Goal: Task Accomplishment & Management: Use online tool/utility

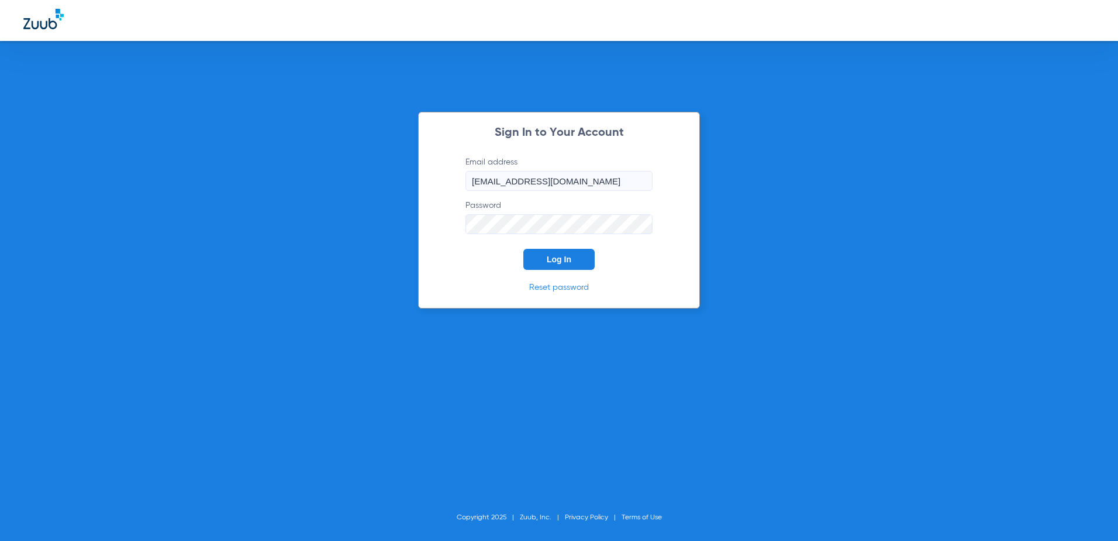
click at [551, 261] on span "Log In" at bounding box center [559, 258] width 25 height 9
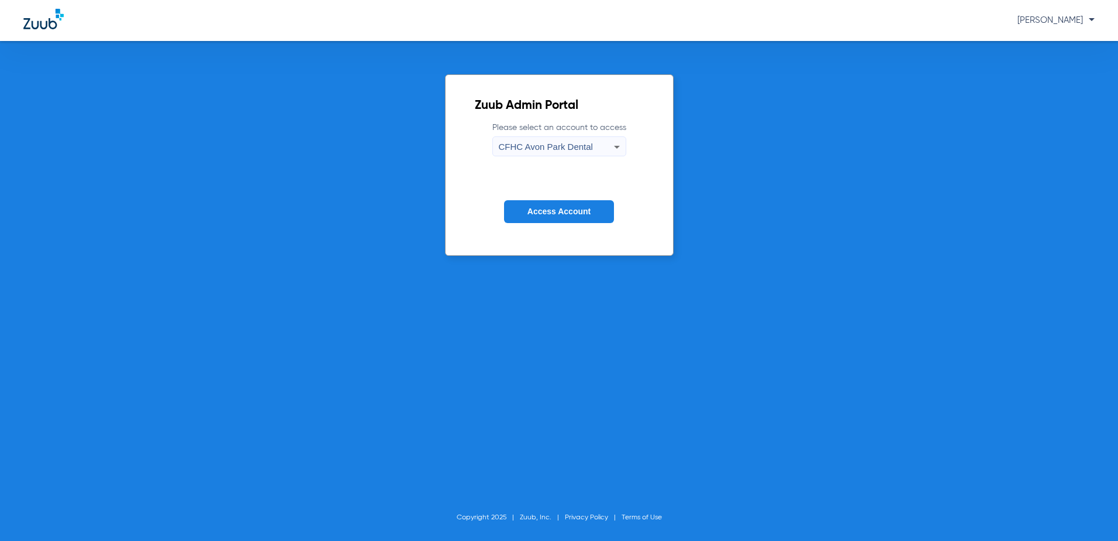
click at [580, 146] on span "CFHC Avon Park Dental" at bounding box center [546, 147] width 94 height 10
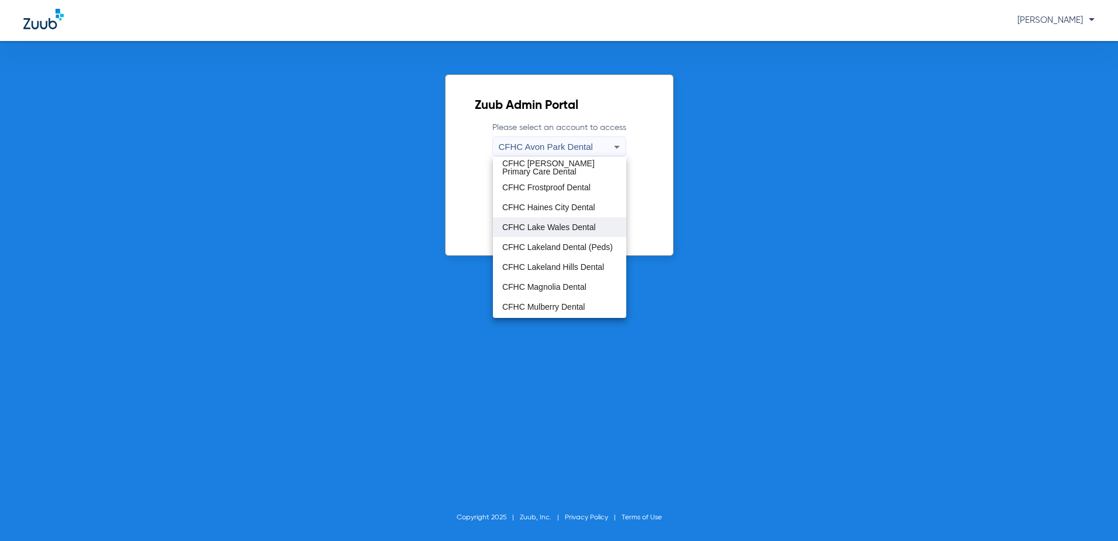
scroll to position [58, 0]
click at [533, 307] on span "CFHC Wauchula Primary Care Dental" at bounding box center [559, 307] width 115 height 16
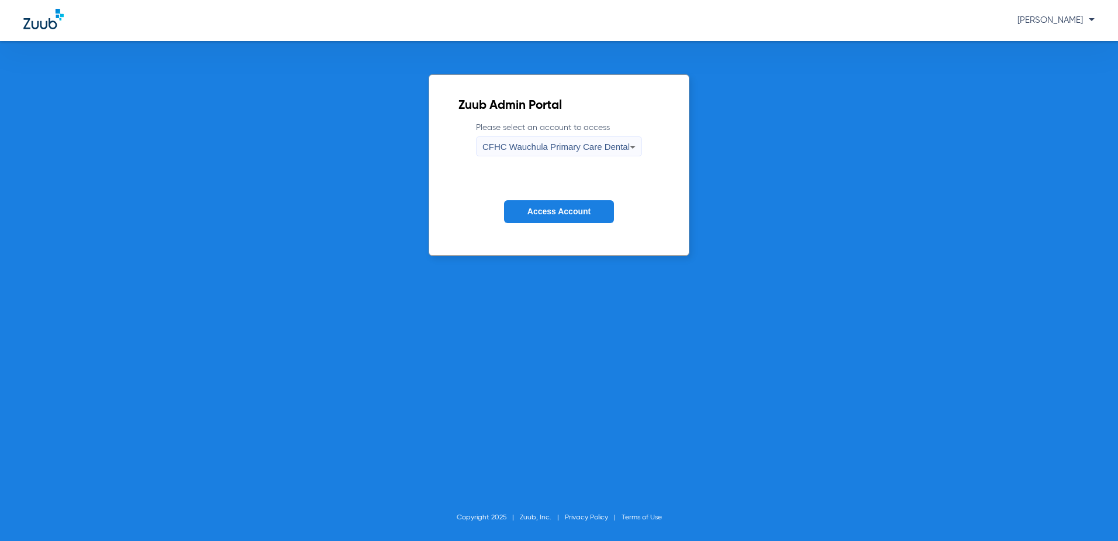
click at [548, 217] on button "Access Account" at bounding box center [559, 211] width 110 height 23
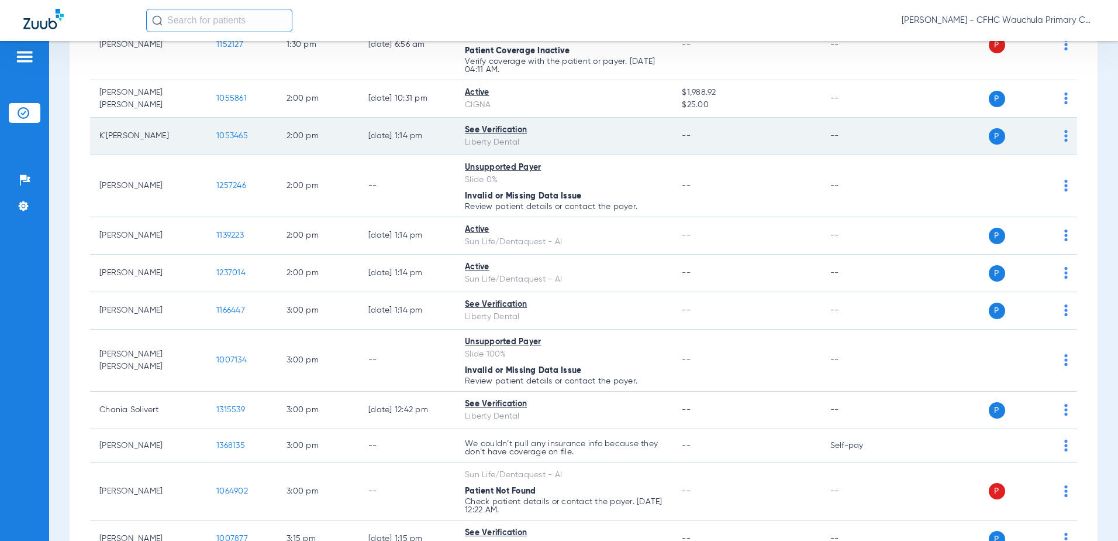
scroll to position [1287, 0]
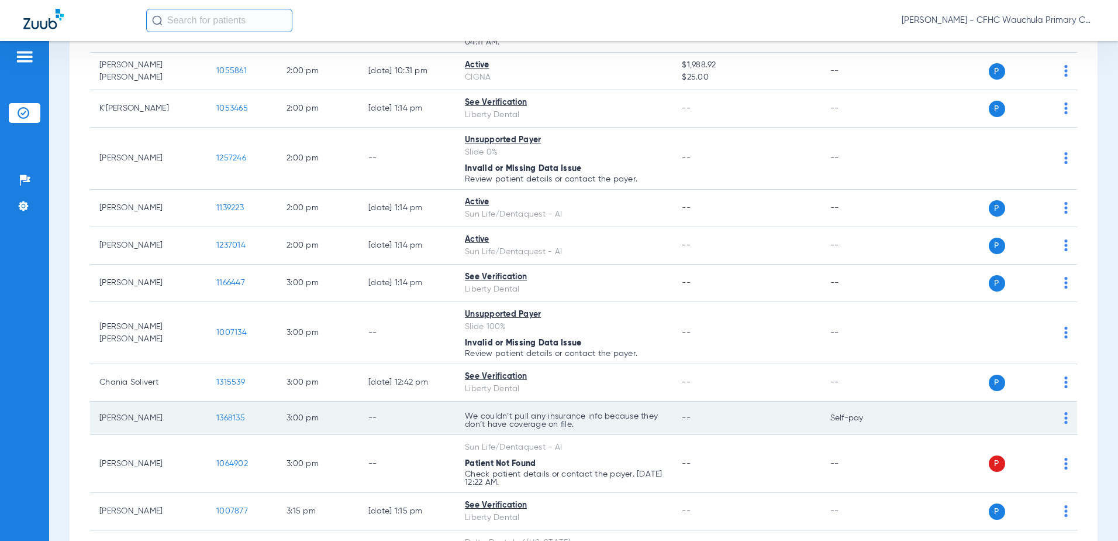
click at [235, 414] on span "1368135" at bounding box center [230, 418] width 29 height 8
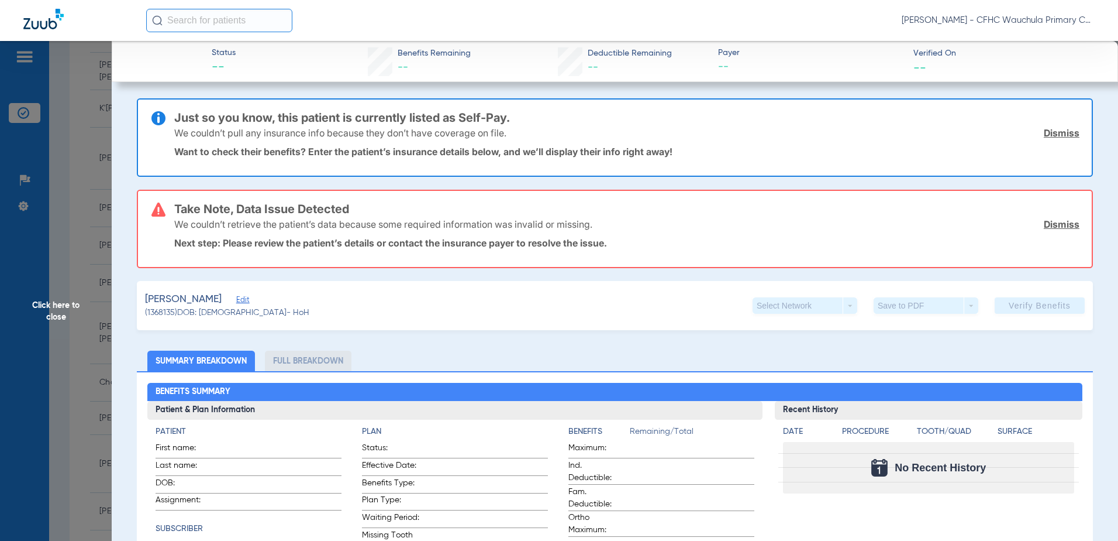
click at [245, 301] on span "Edit" at bounding box center [241, 300] width 11 height 11
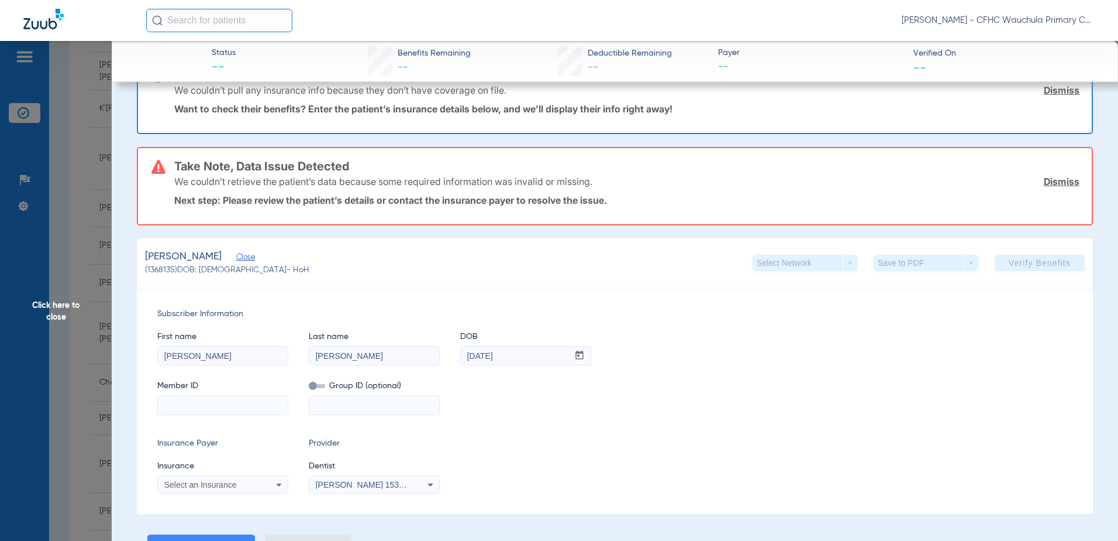
scroll to position [58, 0]
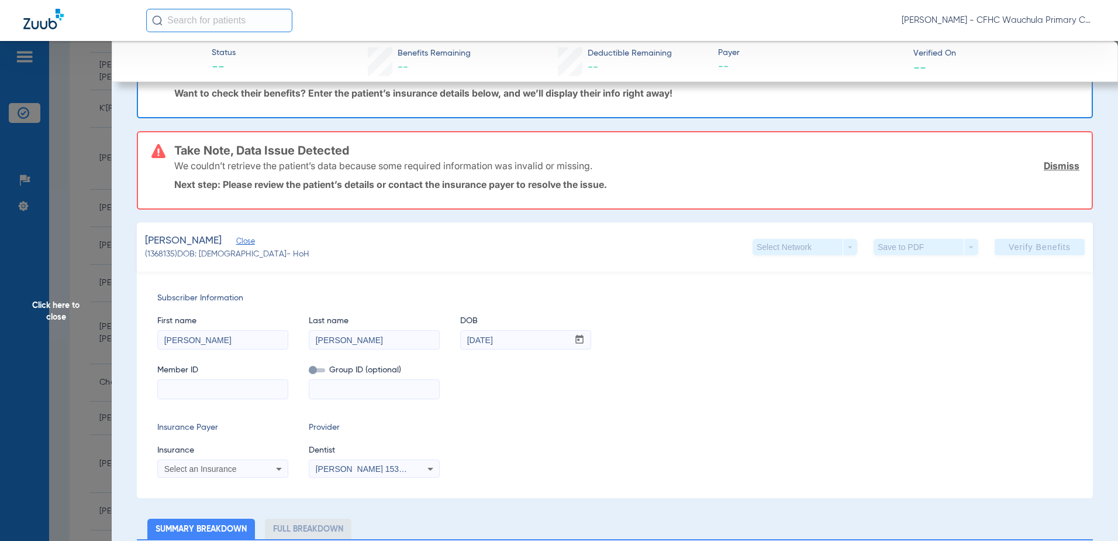
drag, startPoint x: 230, startPoint y: 399, endPoint x: 233, endPoint y: 389, distance: 10.2
click at [230, 399] on div "Subscriber Information First name FRED Last name GONZALEZ DOB mm / dd / yyyy 10…" at bounding box center [615, 384] width 956 height 226
click at [234, 387] on input at bounding box center [223, 389] width 130 height 19
type input "941269557"
click at [212, 468] on span "Select an Insurance" at bounding box center [200, 468] width 73 height 9
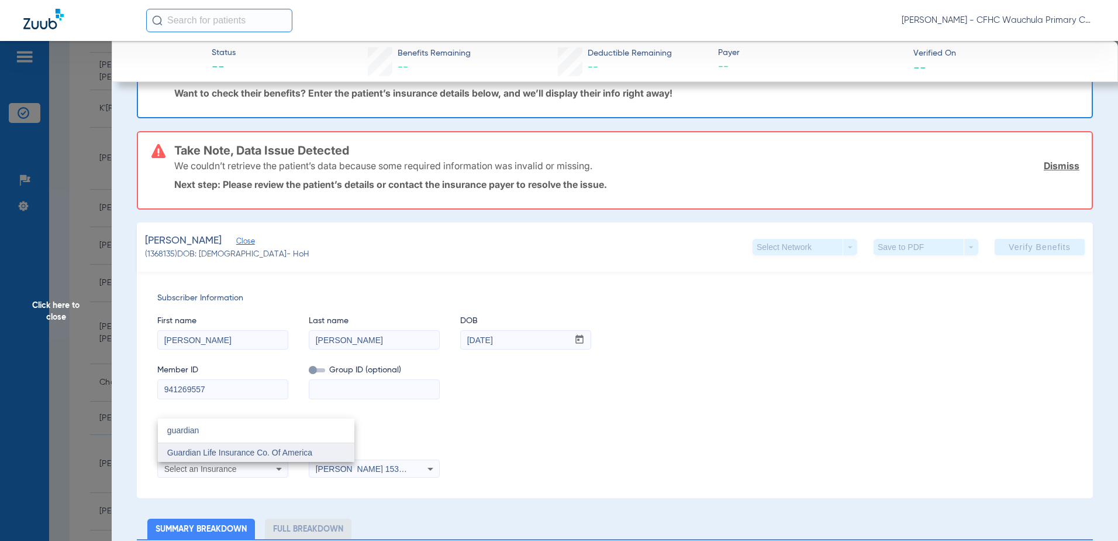
type input "guardian"
click at [288, 458] on mat-option "Guardian Life Insurance Co. Of America" at bounding box center [256, 452] width 197 height 19
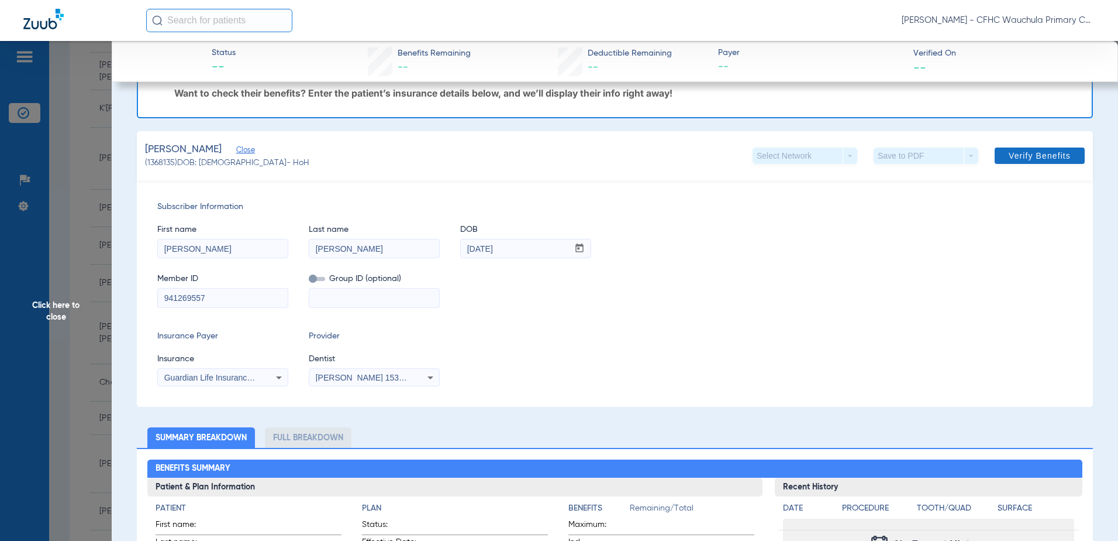
click at [1025, 154] on span "Verify Benefits" at bounding box center [1040, 155] width 62 height 9
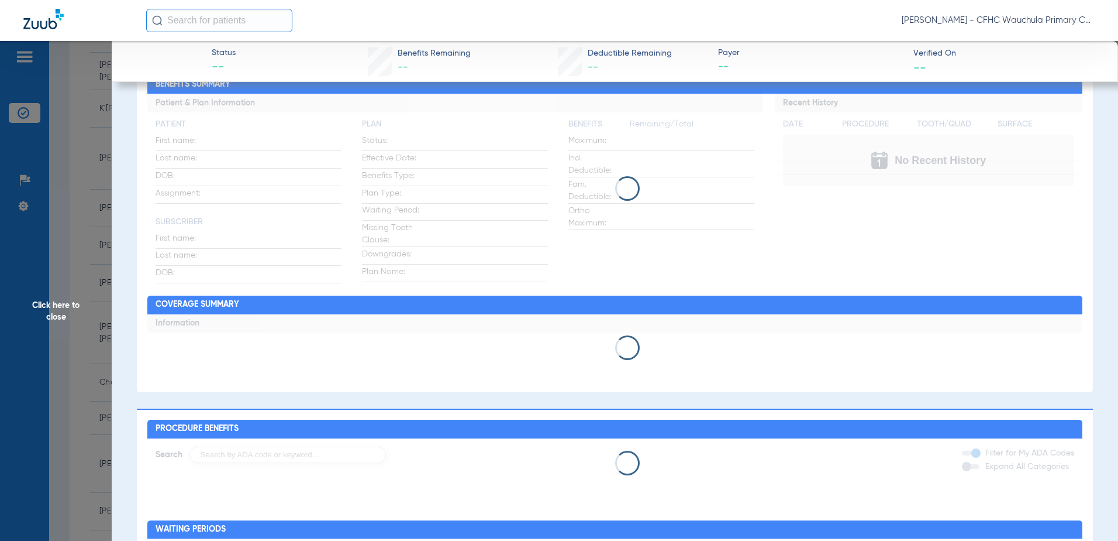
scroll to position [0, 0]
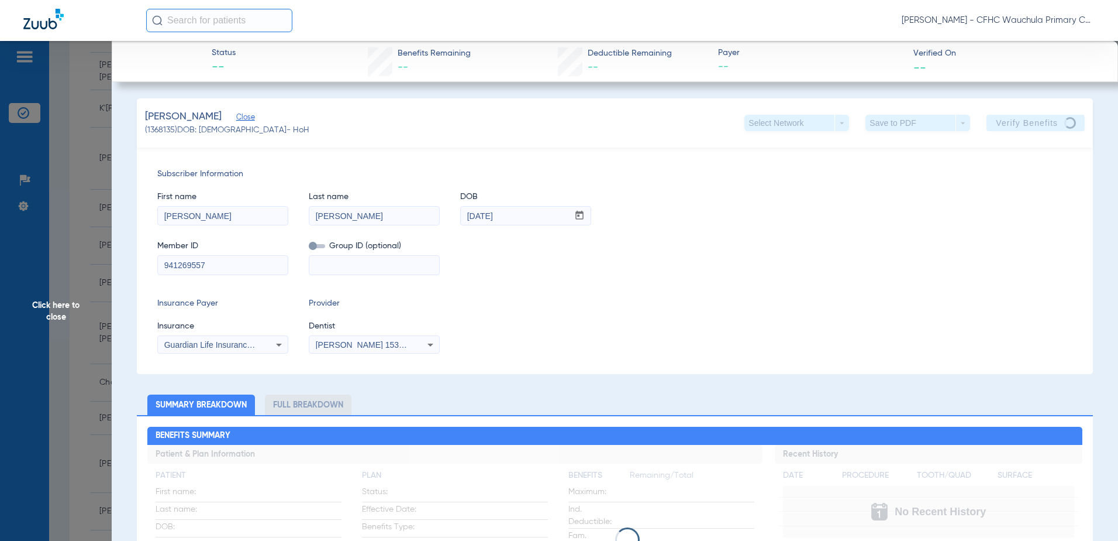
click at [220, 265] on input "941269557" at bounding box center [223, 265] width 130 height 19
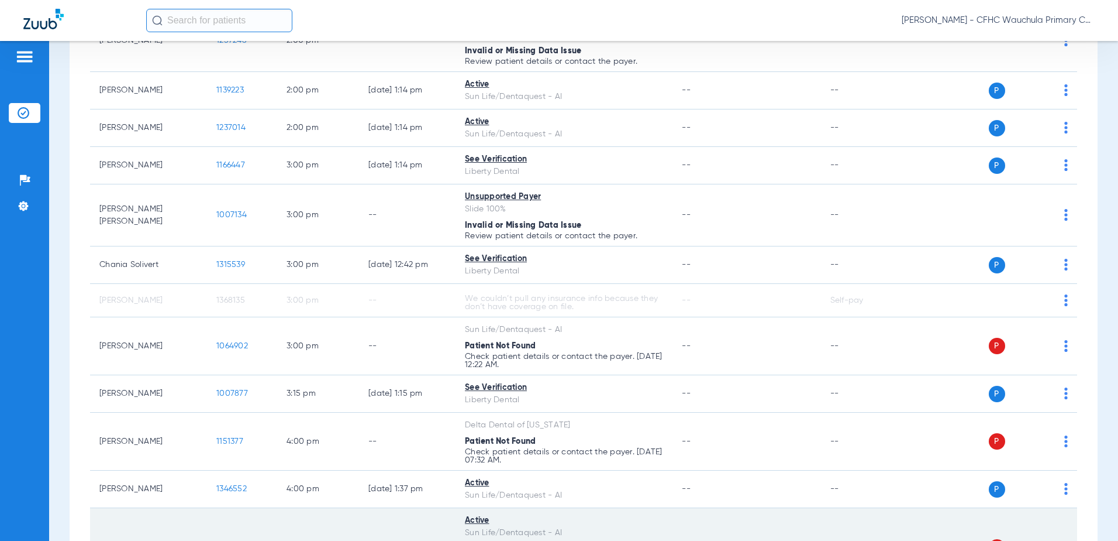
scroll to position [1404, 0]
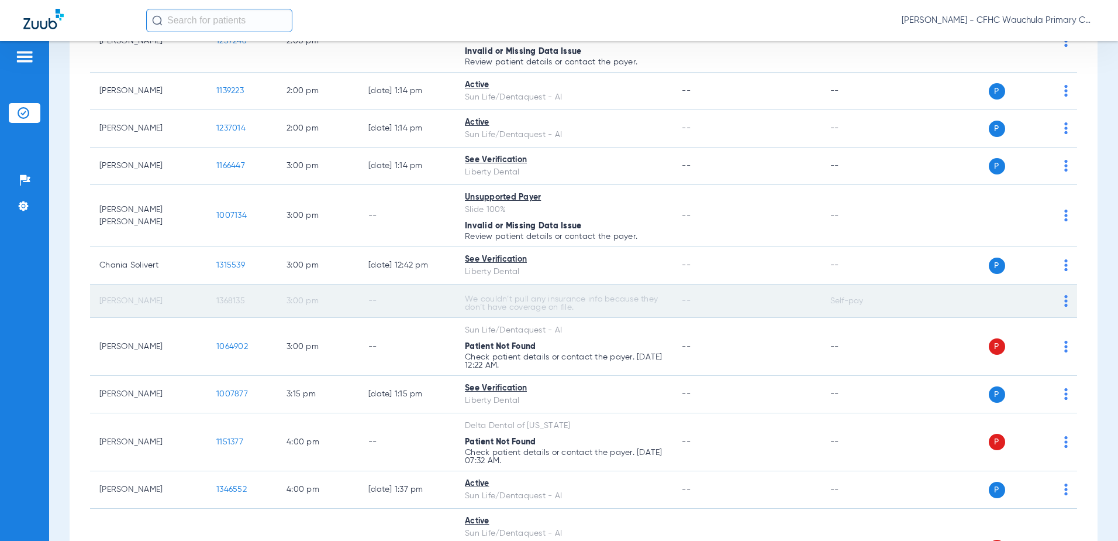
click at [225, 298] on span "1368135" at bounding box center [230, 301] width 29 height 8
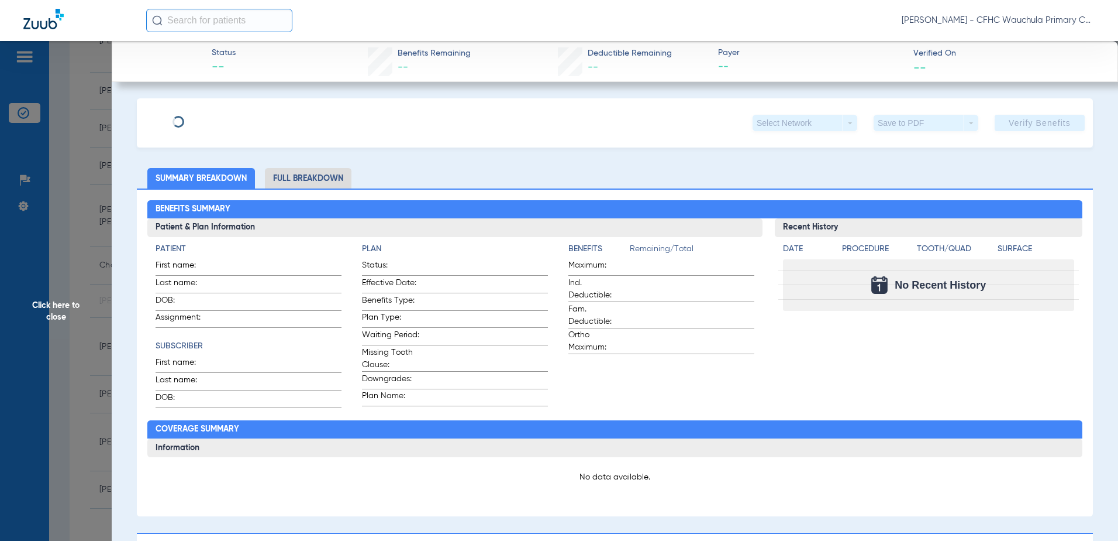
type input "[PERSON_NAME]"
type input "[DATE]"
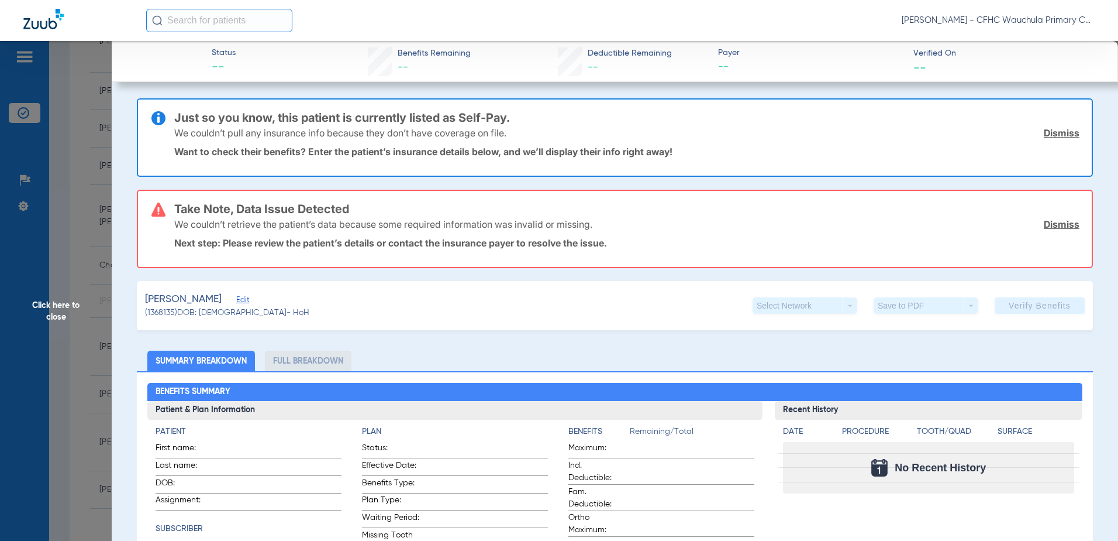
click at [244, 301] on span "Edit" at bounding box center [241, 300] width 11 height 11
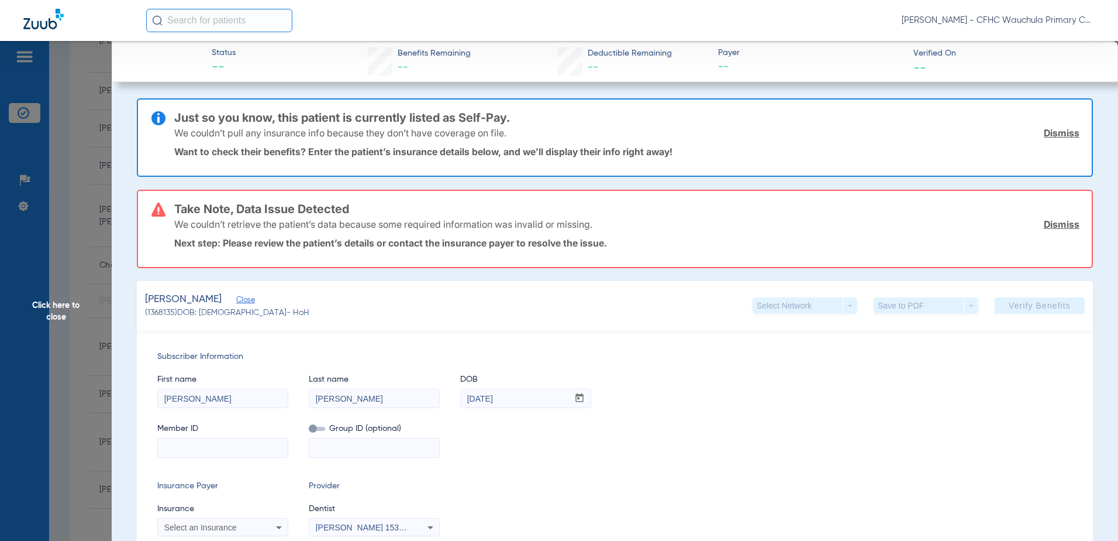
click at [191, 449] on input at bounding box center [223, 447] width 130 height 19
paste input "941269557"
type input "941269557"
click at [192, 524] on span "Select an Insurance" at bounding box center [200, 526] width 73 height 9
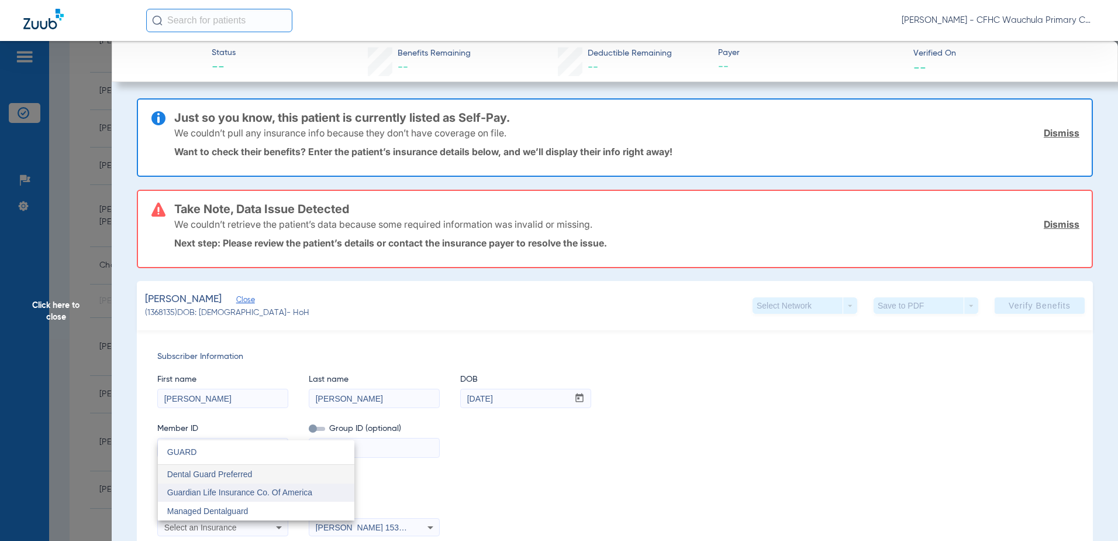
type input "GUARD"
click at [242, 495] on span "Guardian Life Insurance Co. Of America" at bounding box center [239, 491] width 145 height 9
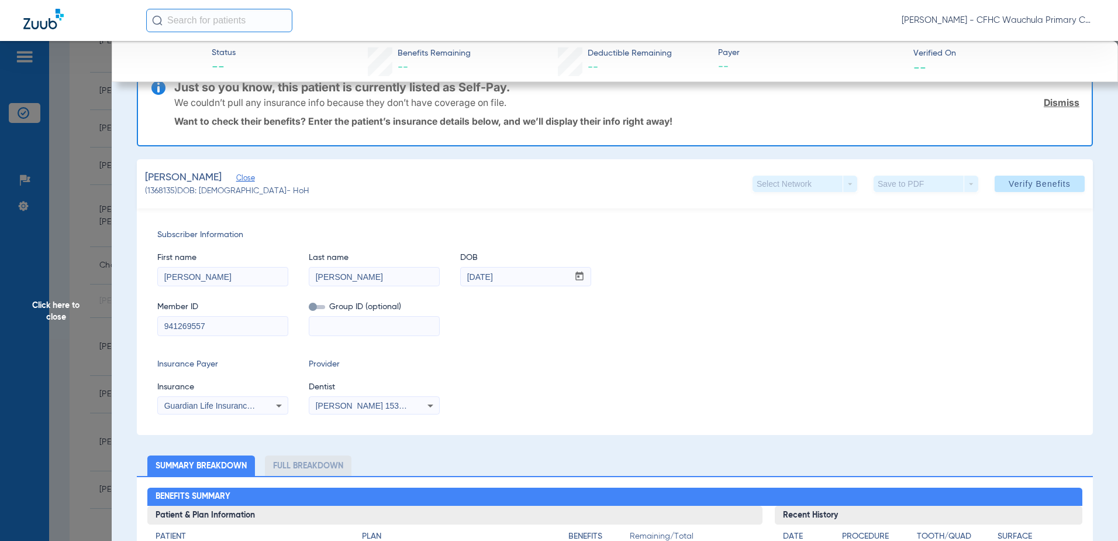
scroll to position [117, 0]
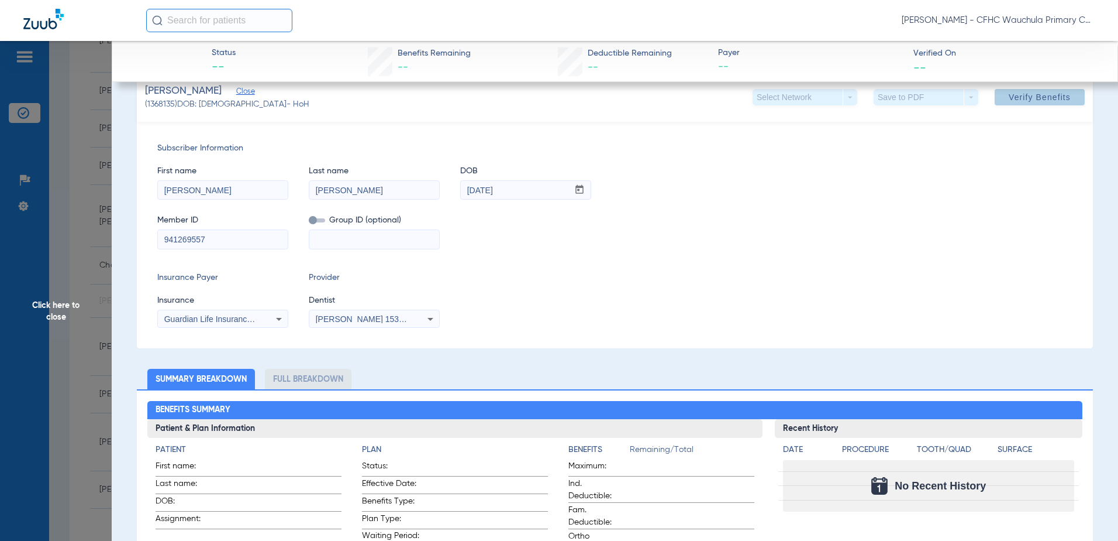
click at [1016, 91] on span at bounding box center [1040, 97] width 90 height 28
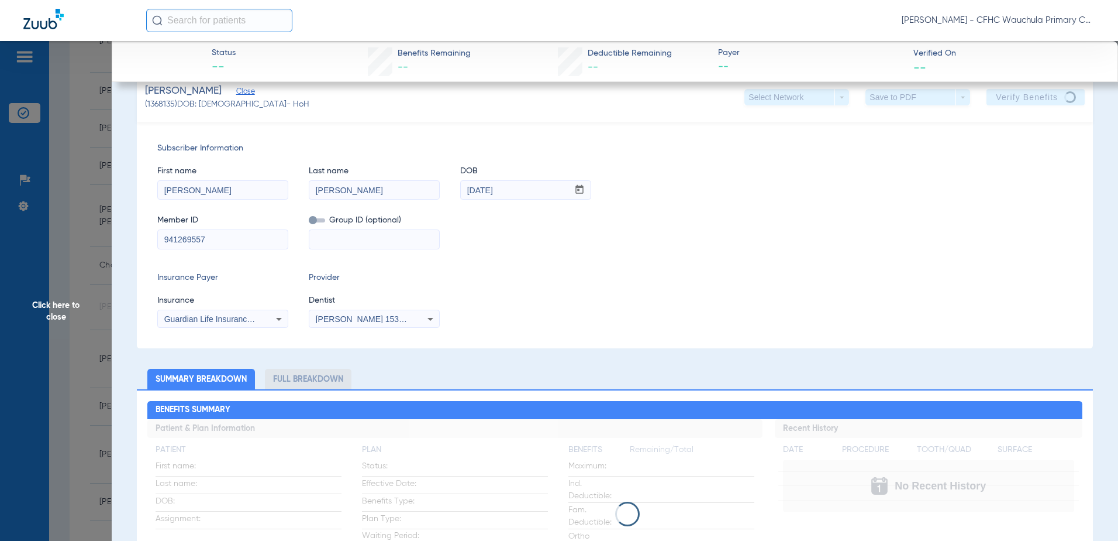
drag, startPoint x: 59, startPoint y: 184, endPoint x: 91, endPoint y: 185, distance: 32.2
click at [59, 184] on span "Click here to close" at bounding box center [56, 311] width 112 height 541
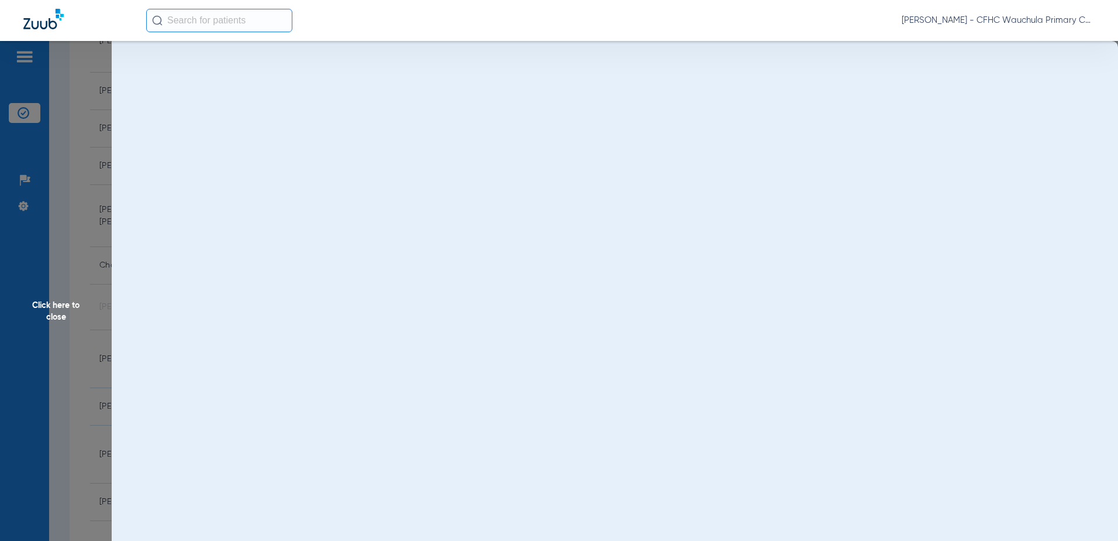
scroll to position [0, 0]
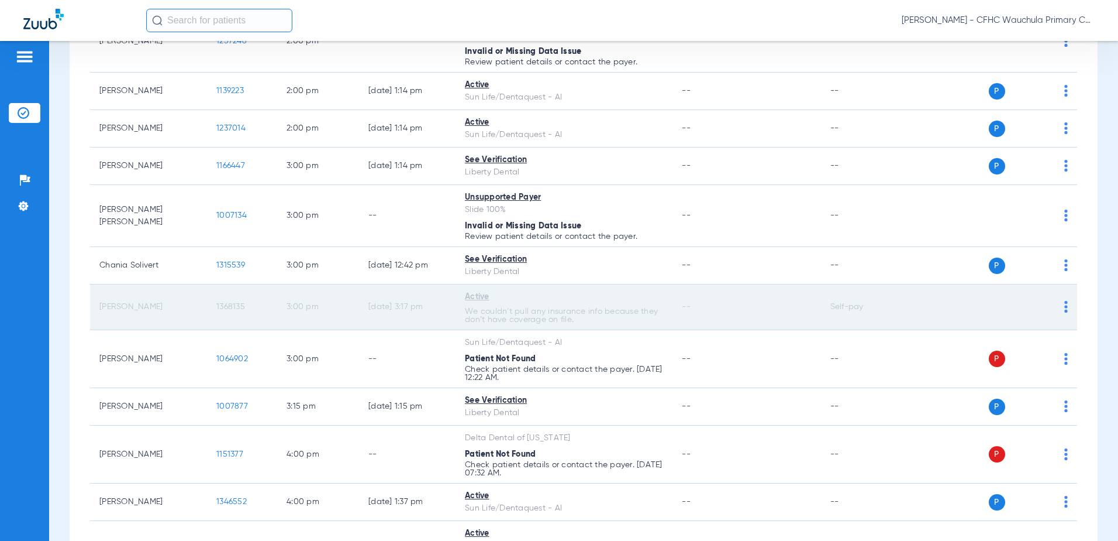
click at [224, 306] on span "1368135" at bounding box center [230, 306] width 29 height 8
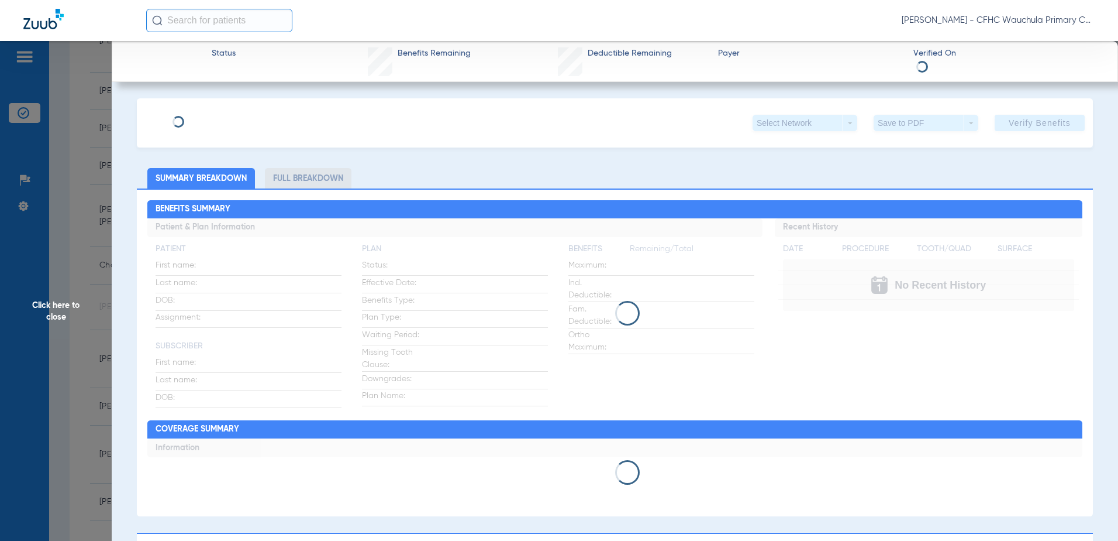
type input "[PERSON_NAME]"
type input "[DATE]"
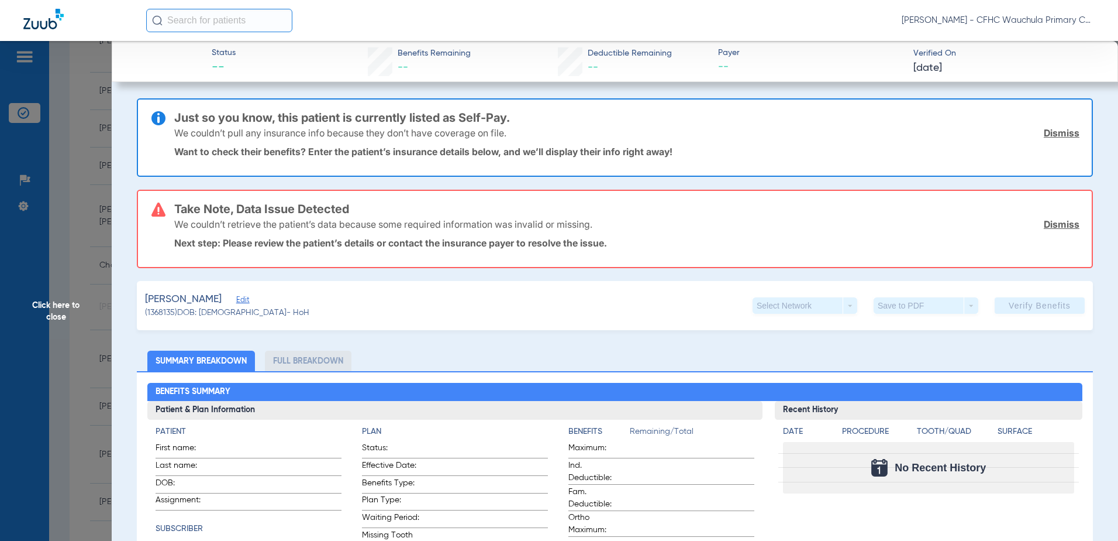
click at [247, 299] on span "Edit" at bounding box center [241, 300] width 11 height 11
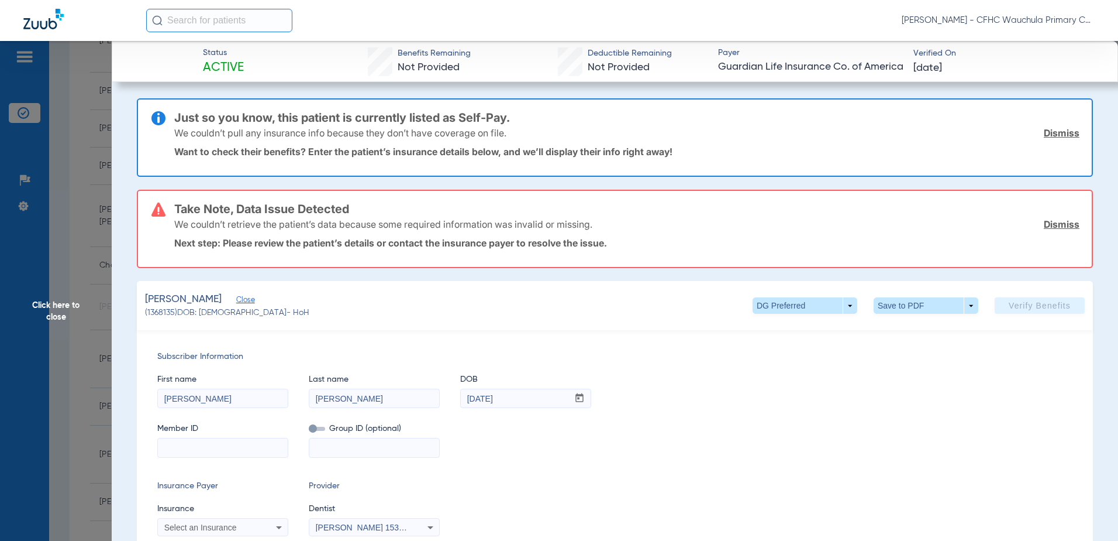
click at [194, 445] on input at bounding box center [223, 447] width 130 height 19
paste input "941269557"
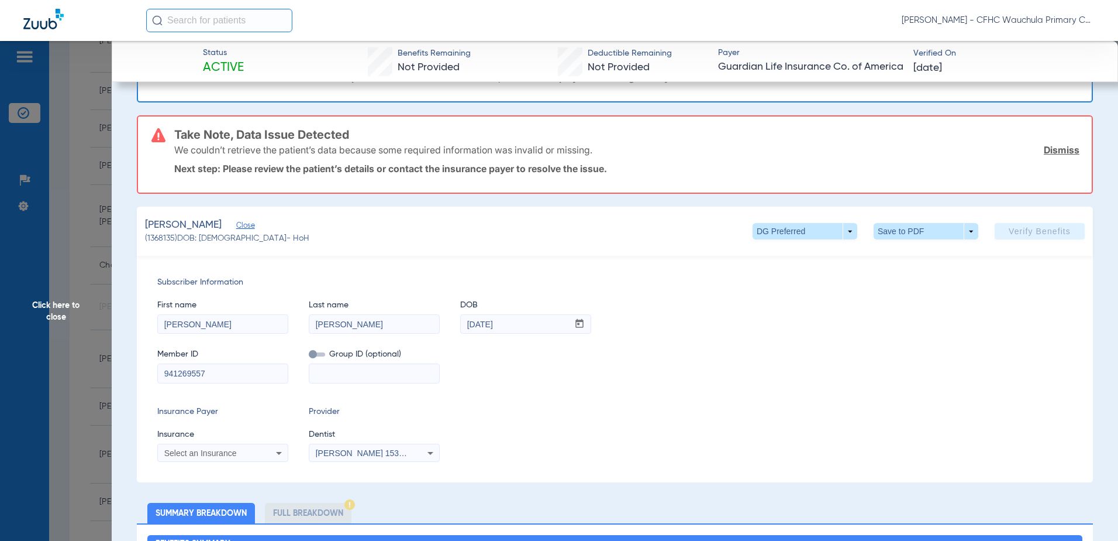
scroll to position [117, 0]
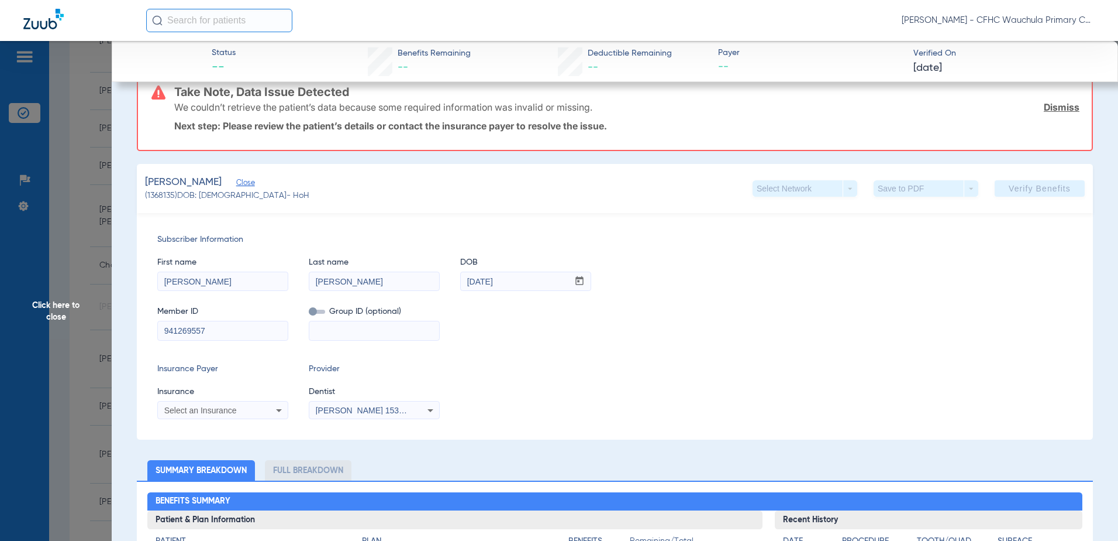
type input "941269557"
click at [191, 405] on div "Select an Insurance" at bounding box center [223, 410] width 130 height 14
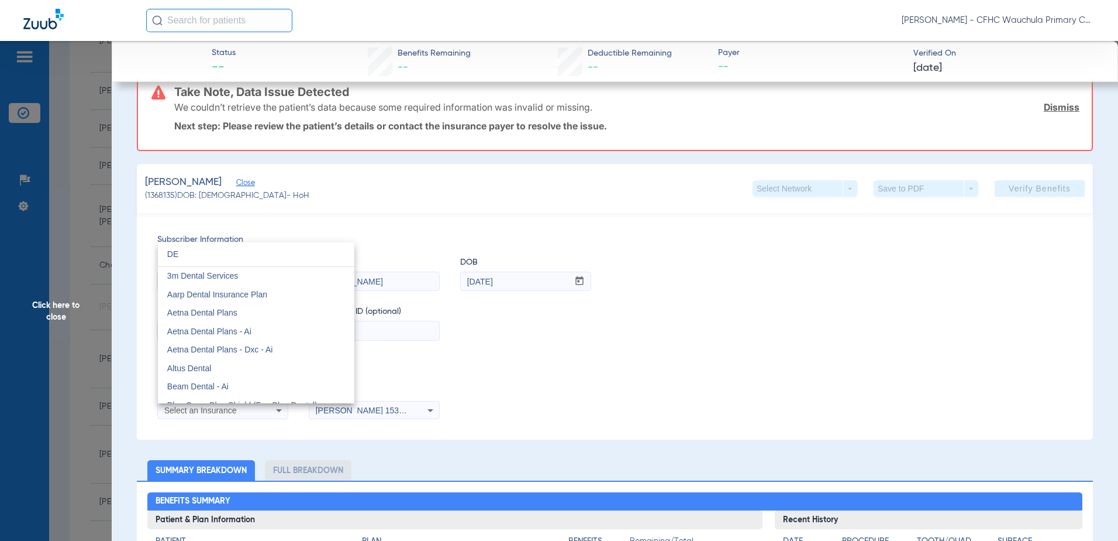
type input "D"
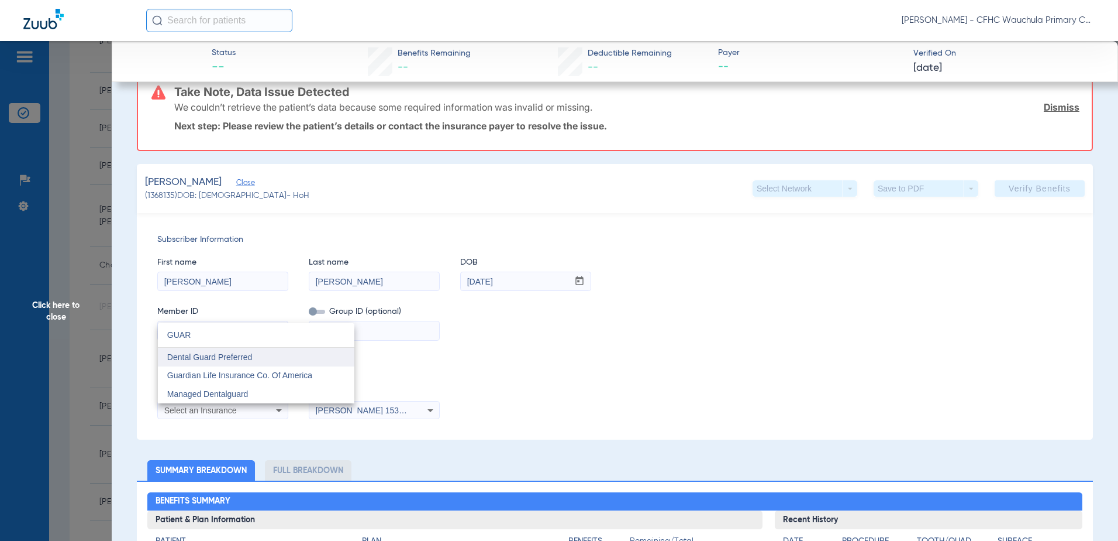
type input "GUAR"
click at [236, 359] on span "Dental Guard Preferred" at bounding box center [209, 356] width 85 height 9
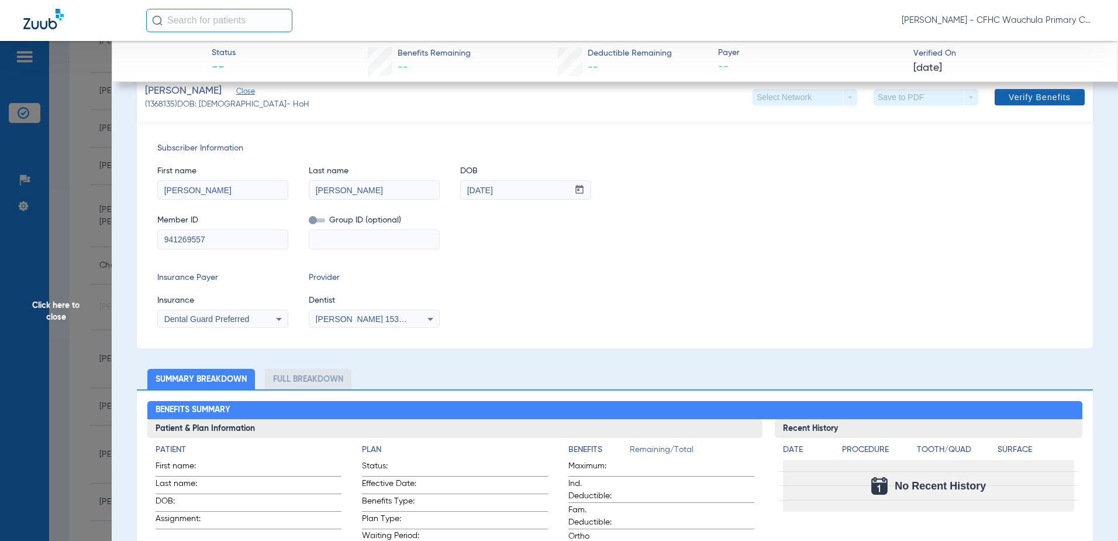
click at [1021, 99] on span "Verify Benefits" at bounding box center [1040, 96] width 62 height 9
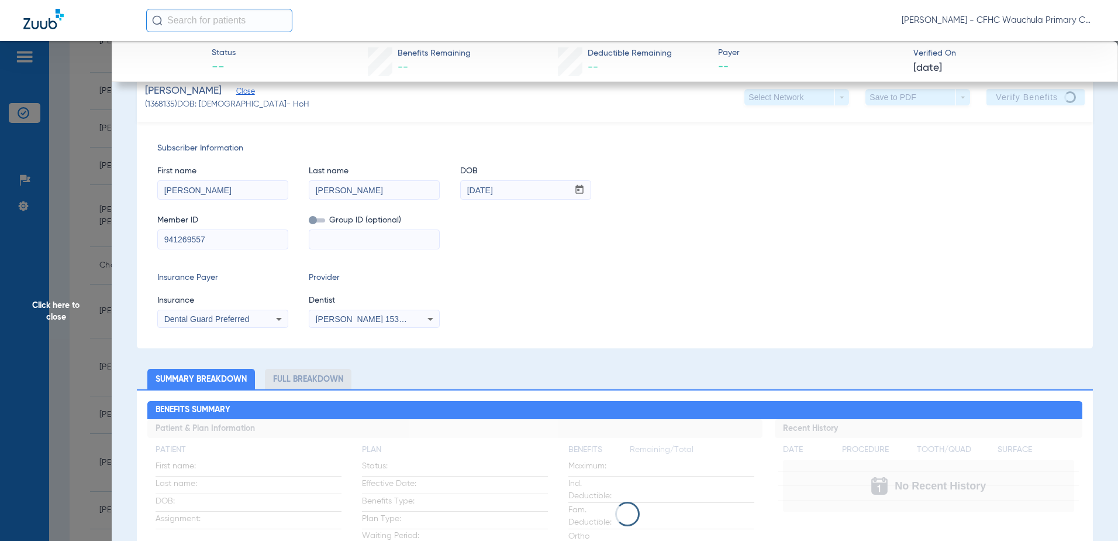
scroll to position [0, 0]
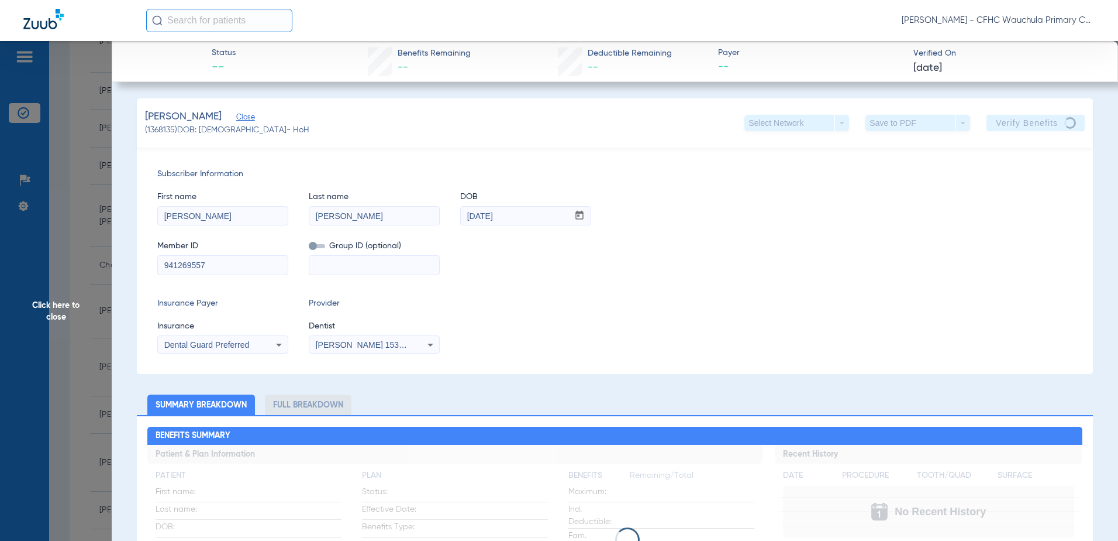
click at [226, 341] on span "Dental Guard Preferred" at bounding box center [206, 344] width 85 height 9
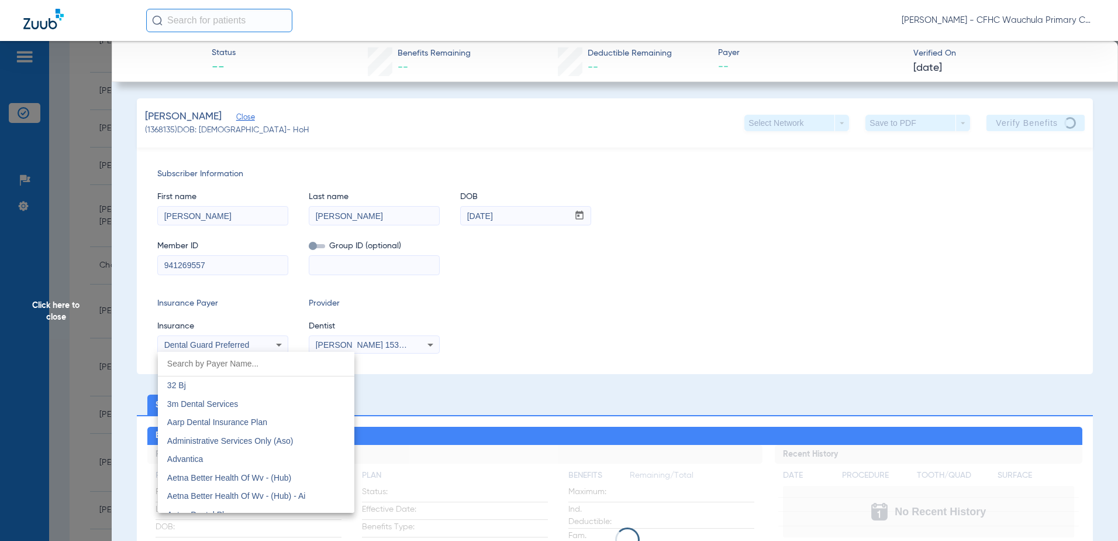
scroll to position [3328, 0]
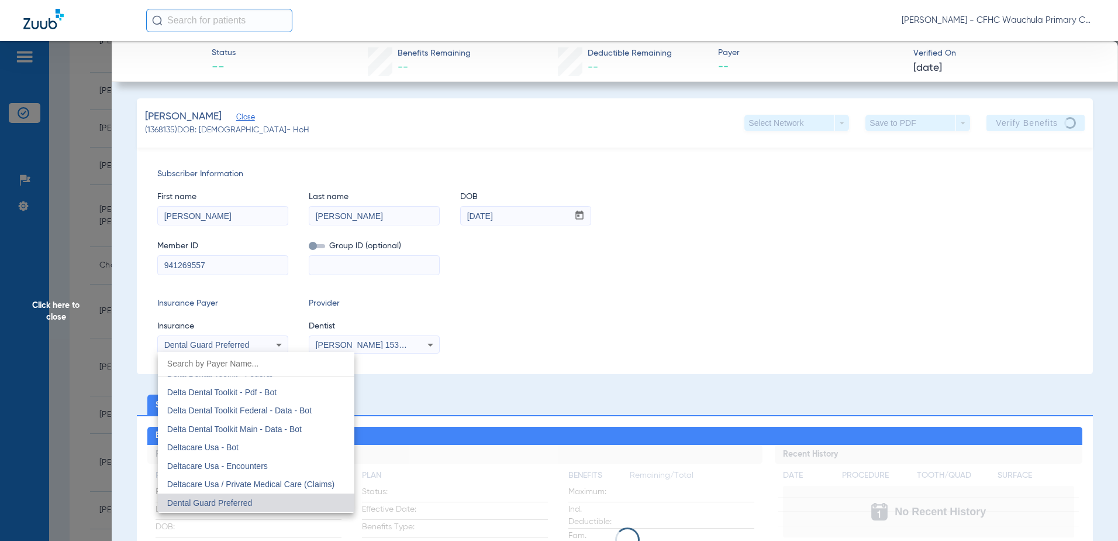
click at [656, 303] on div at bounding box center [559, 270] width 1118 height 541
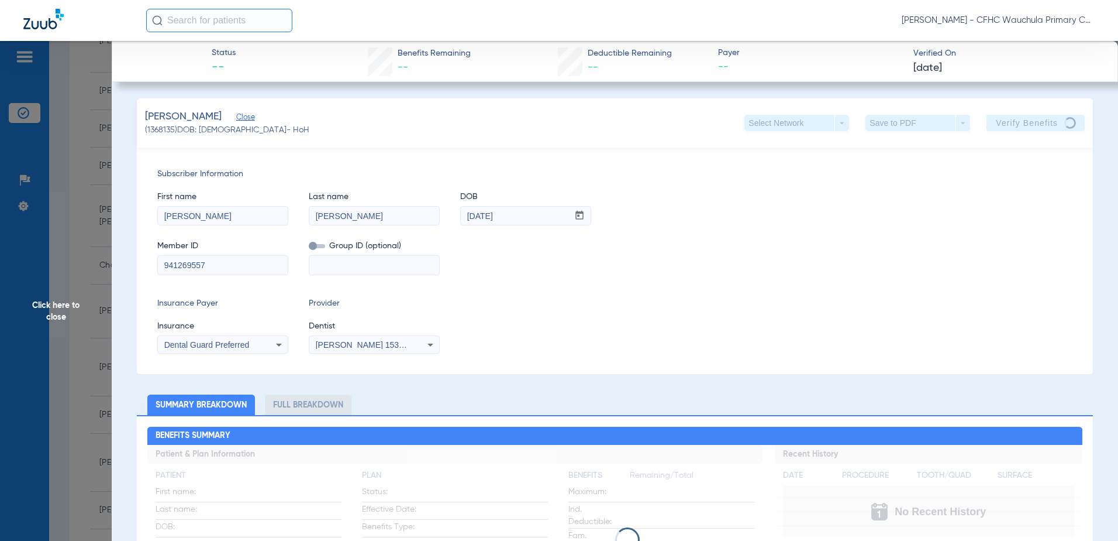
drag, startPoint x: 71, startPoint y: 315, endPoint x: 8, endPoint y: 310, distance: 63.4
click at [71, 315] on span "Click here to close" at bounding box center [56, 311] width 112 height 541
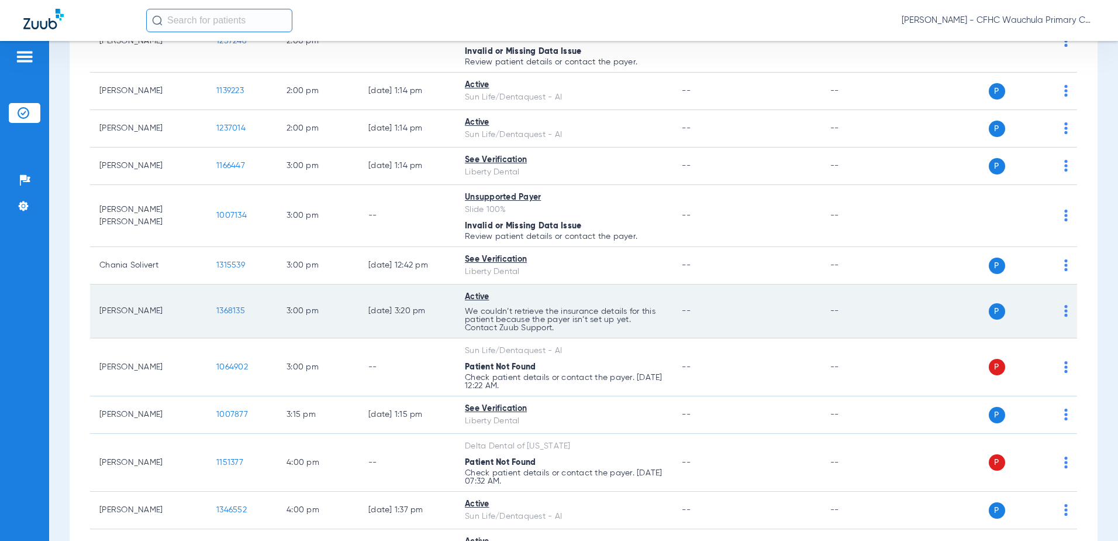
click at [222, 311] on span "1368135" at bounding box center [230, 311] width 29 height 8
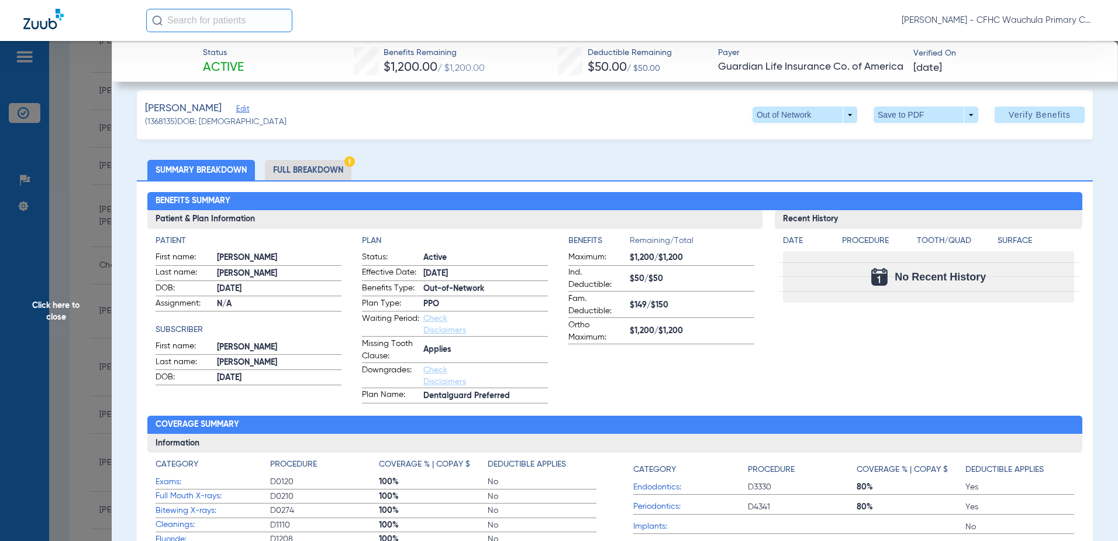
scroll to position [0, 0]
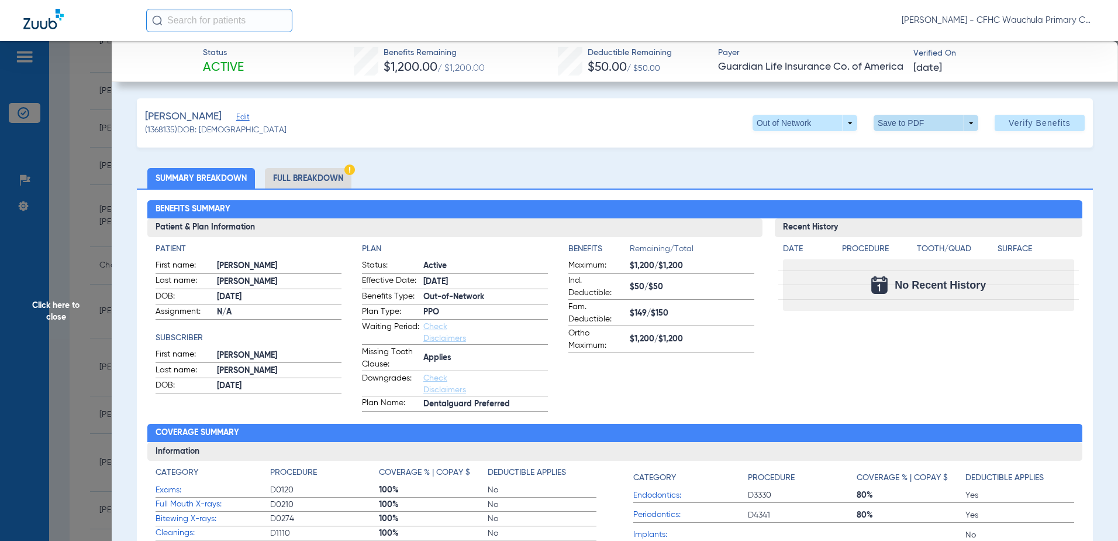
click at [913, 126] on span at bounding box center [926, 123] width 28 height 28
click at [298, 176] on div at bounding box center [559, 270] width 1118 height 541
click at [298, 176] on li "Full Breakdown" at bounding box center [308, 178] width 87 height 20
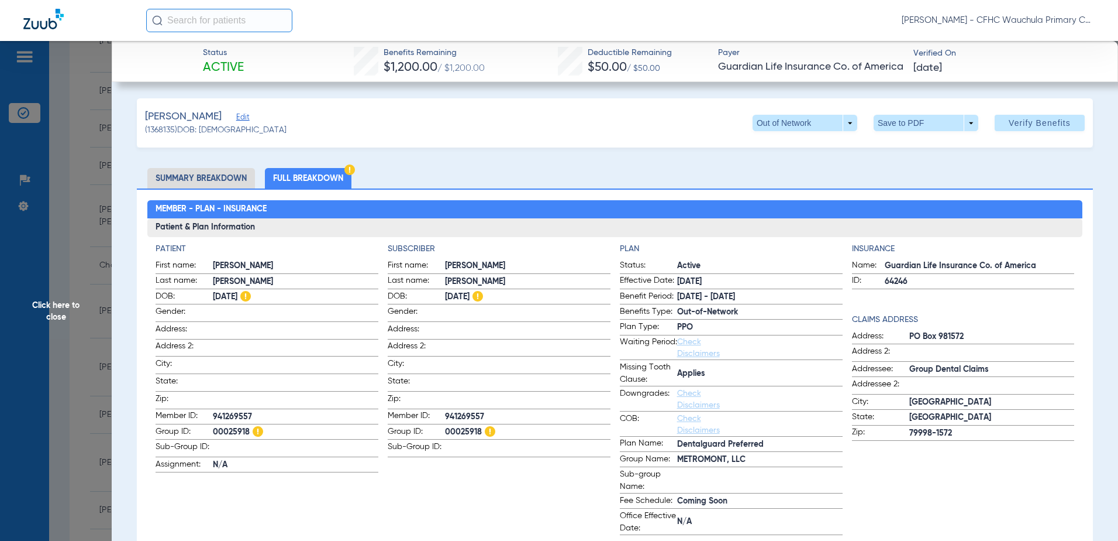
click at [84, 270] on span "Click here to close" at bounding box center [56, 311] width 112 height 541
